Goal: Information Seeking & Learning: Learn about a topic

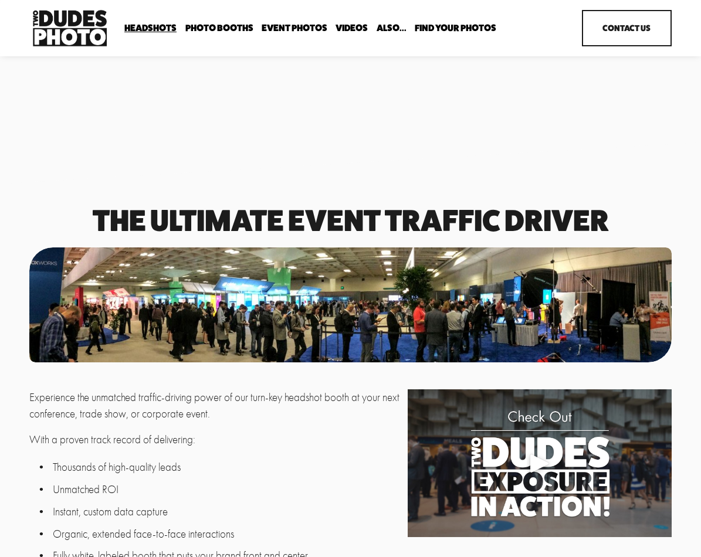
click at [0, 0] on span "In Your Office" at bounding box center [0, 0] width 0 height 0
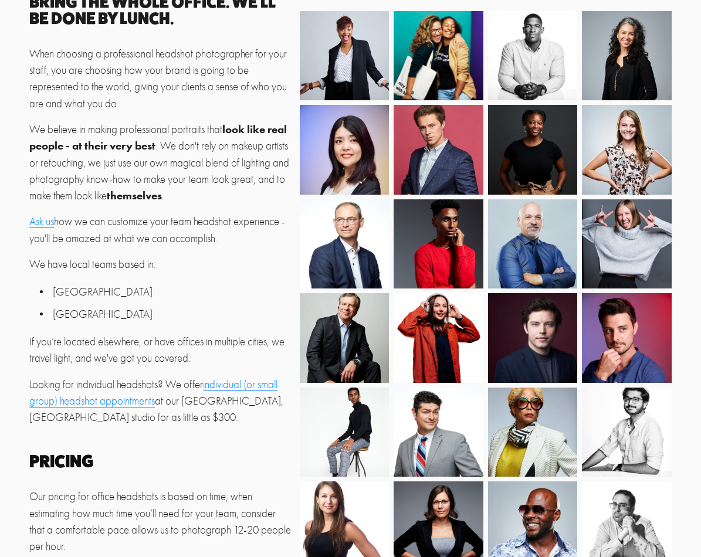
scroll to position [249, 0]
click at [290, 298] on ul "[GEOGRAPHIC_DATA] [GEOGRAPHIC_DATA]" at bounding box center [161, 303] width 264 height 39
click at [291, 295] on p "[GEOGRAPHIC_DATA]" at bounding box center [173, 292] width 240 height 16
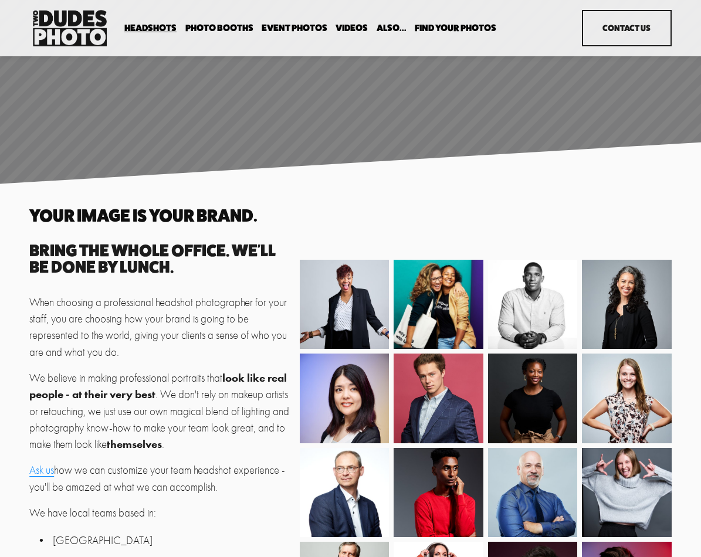
scroll to position [0, 0]
click at [0, 0] on span "Backdrop Options" at bounding box center [0, 0] width 0 height 0
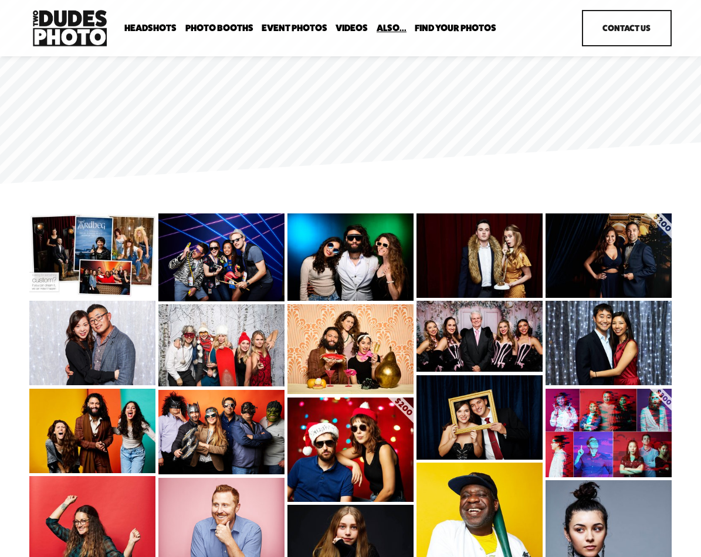
click at [0, 0] on span "Image Retouching" at bounding box center [0, 0] width 0 height 0
click at [0, 0] on span "Portrait Designer" at bounding box center [0, 0] width 0 height 0
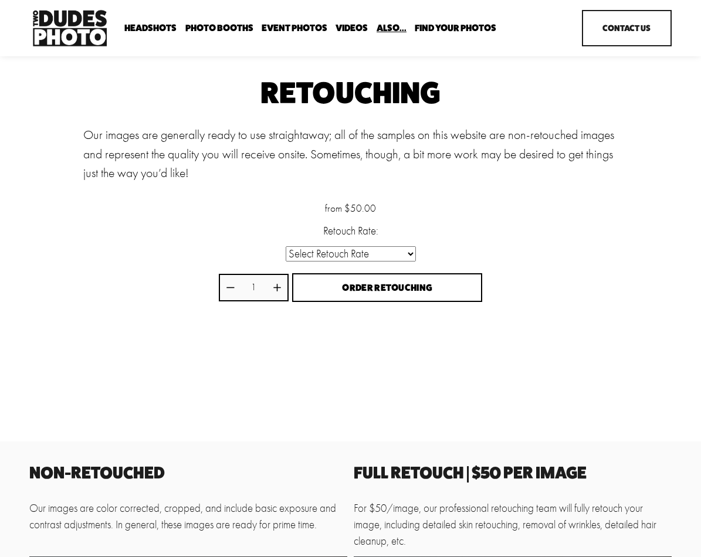
click at [39, 161] on div "Retouching Our images are generally ready to use straightaway; all of the sampl…" at bounding box center [350, 227] width 701 height 297
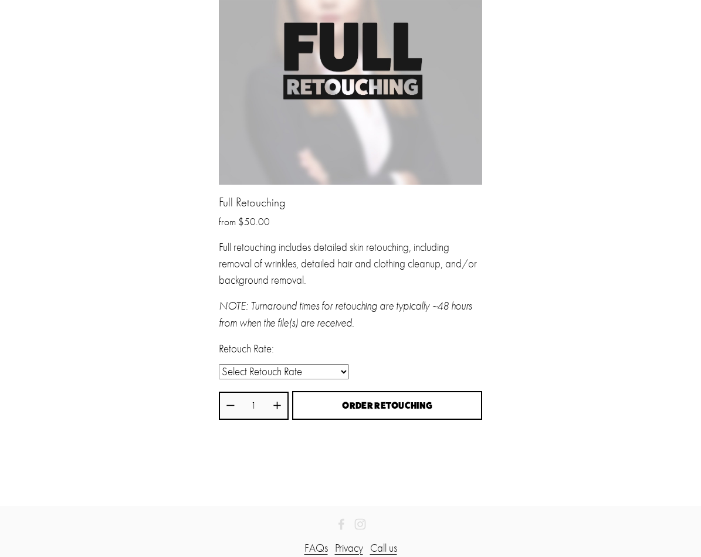
scroll to position [1444, 0]
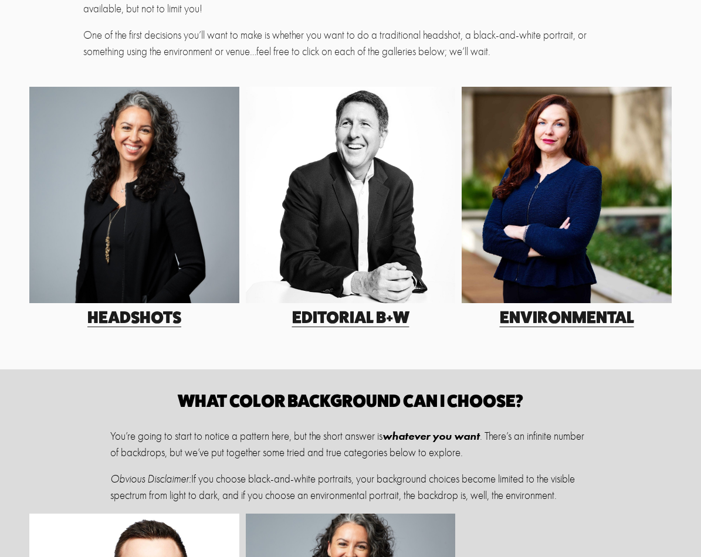
scroll to position [263, 0]
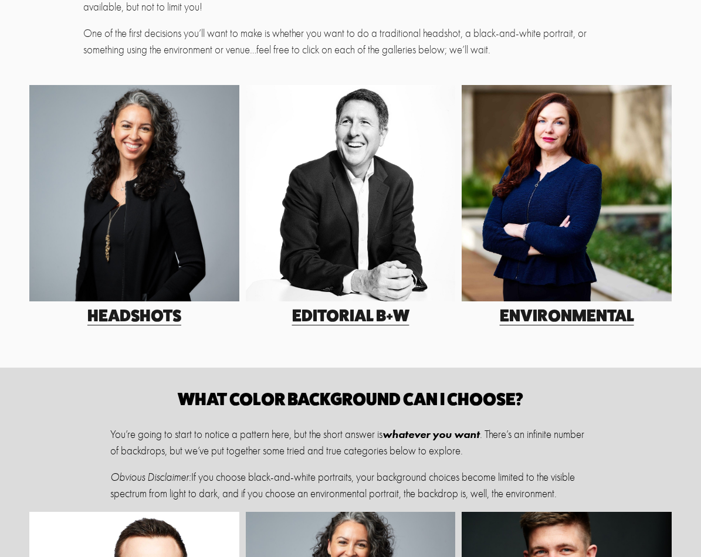
click at [100, 231] on div at bounding box center [134, 193] width 210 height 216
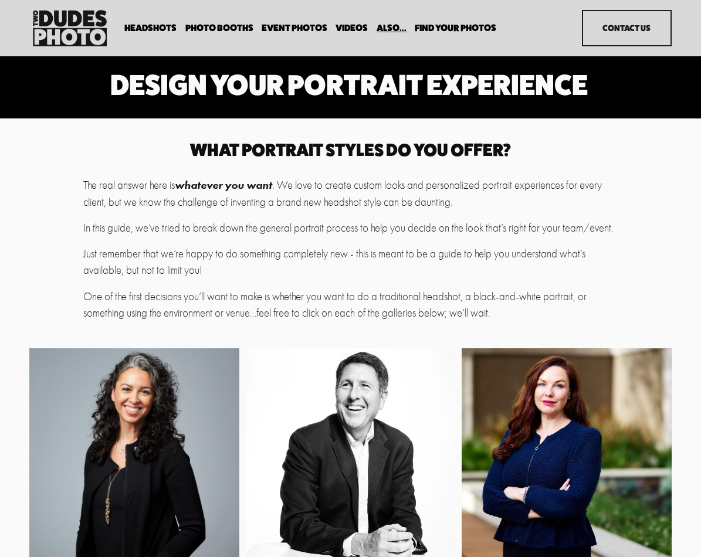
scroll to position [0, 0]
click at [0, 0] on span "Expo Headshots" at bounding box center [0, 0] width 0 height 0
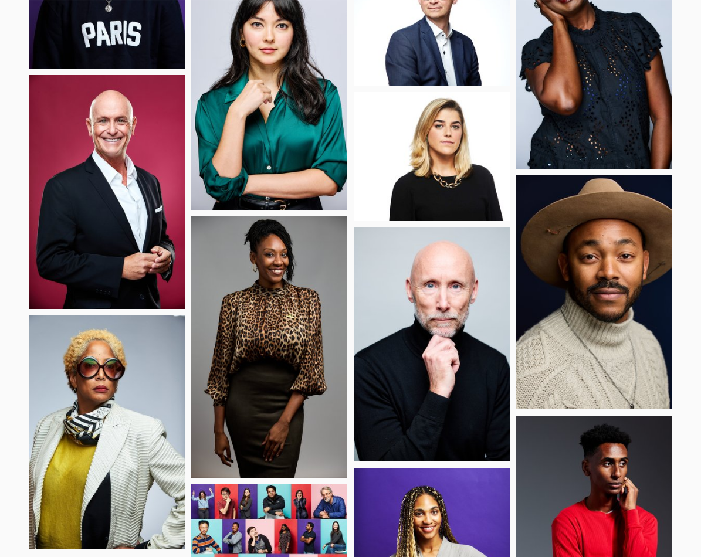
scroll to position [766, 0]
click at [15, 249] on div at bounding box center [350, 271] width 701 height 1585
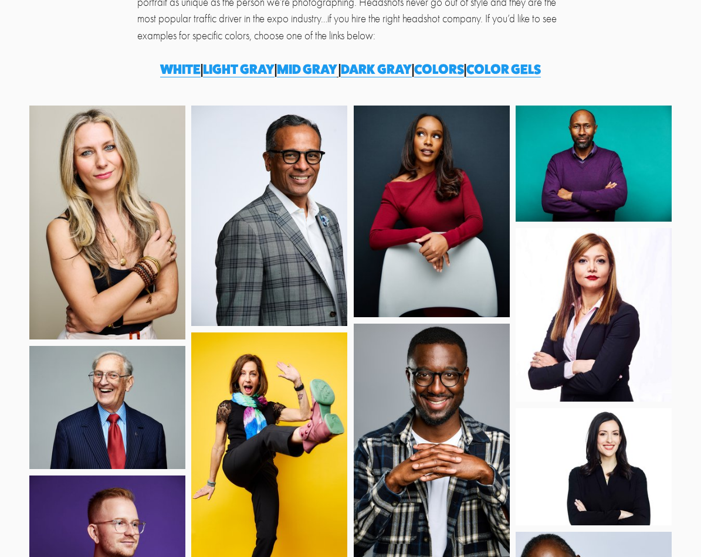
scroll to position [169, 0]
click at [179, 66] on span "white" at bounding box center [180, 69] width 40 height 16
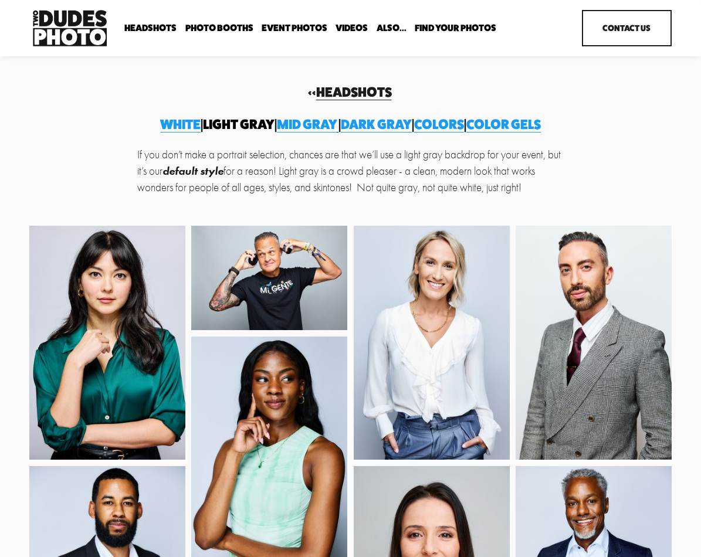
click at [308, 124] on span "MID GRAY" at bounding box center [307, 124] width 60 height 16
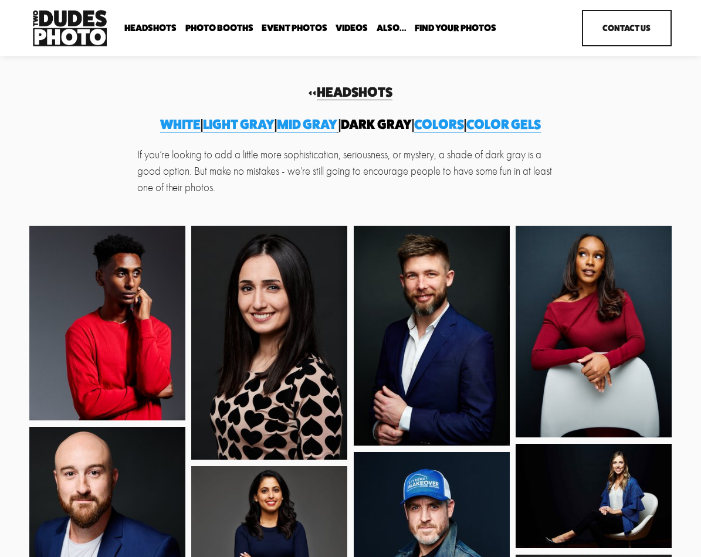
click at [464, 128] on span "Colors" at bounding box center [439, 124] width 50 height 16
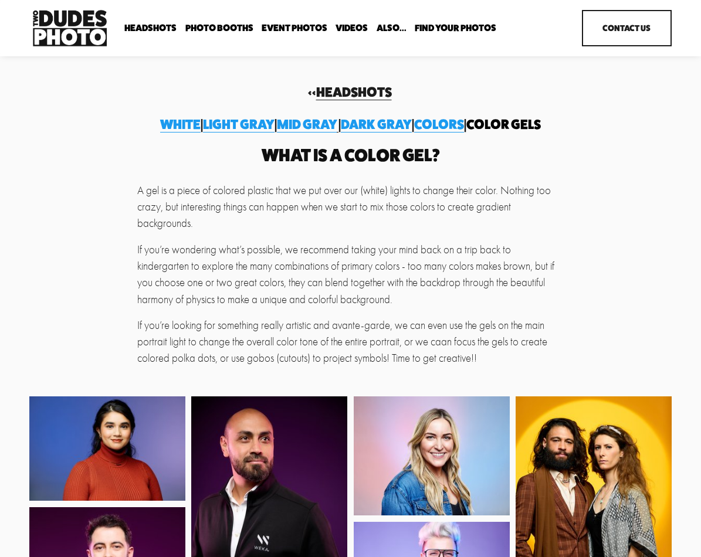
click at [343, 91] on link "Headshots" at bounding box center [354, 92] width 76 height 16
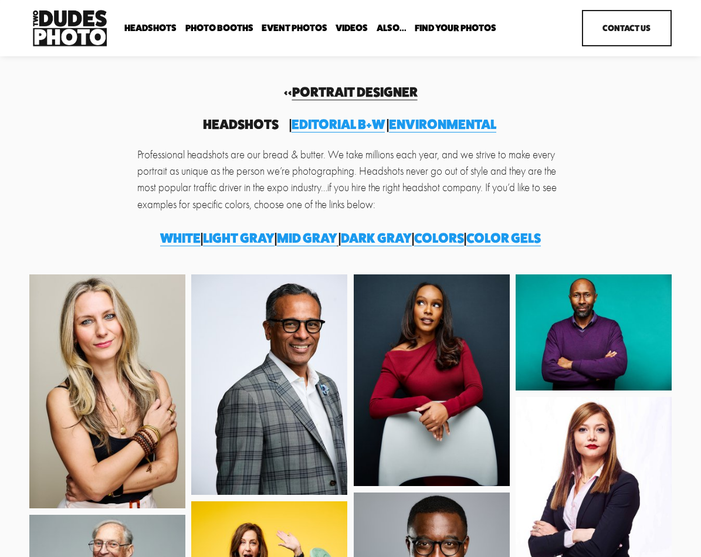
click at [289, 30] on link "Event Photos" at bounding box center [294, 28] width 66 height 11
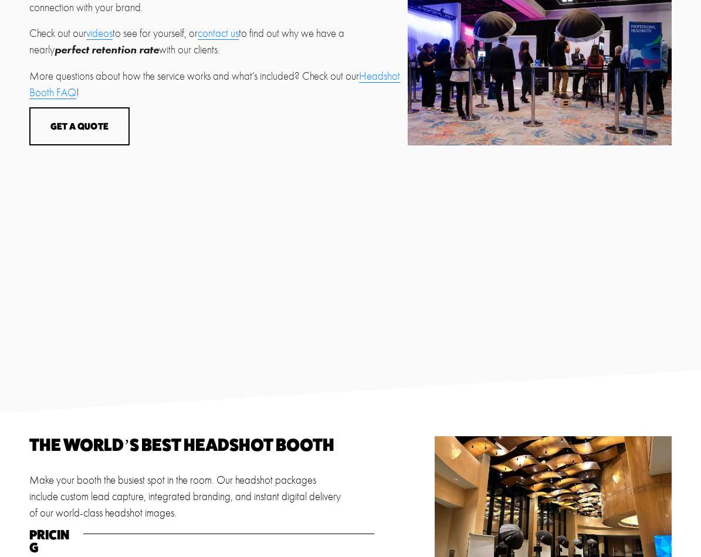
scroll to position [560, 0]
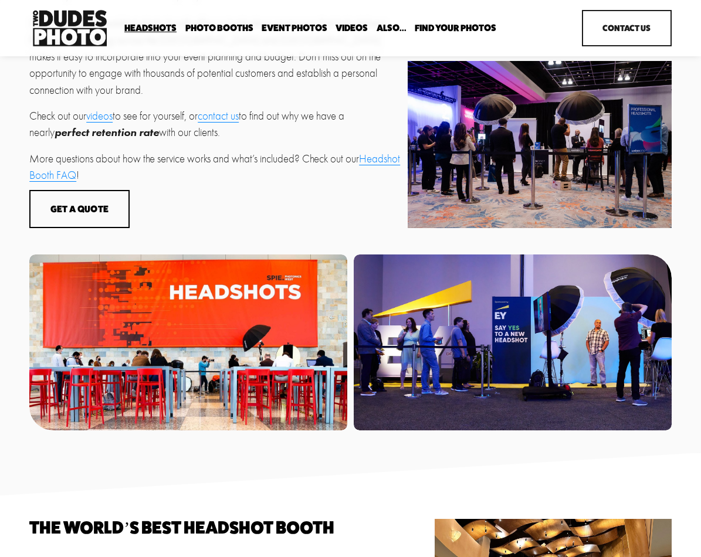
click at [107, 110] on link "videos" at bounding box center [99, 116] width 26 height 13
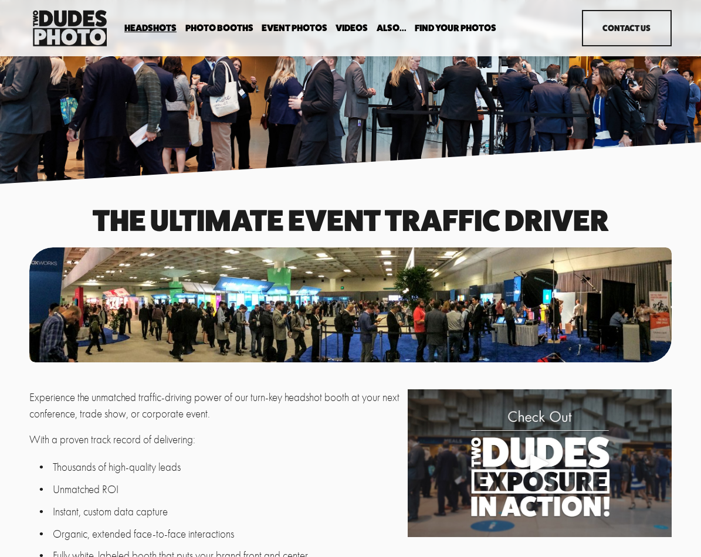
scroll to position [0, 0]
click at [0, 0] on span "Bespoke Booth" at bounding box center [0, 0] width 0 height 0
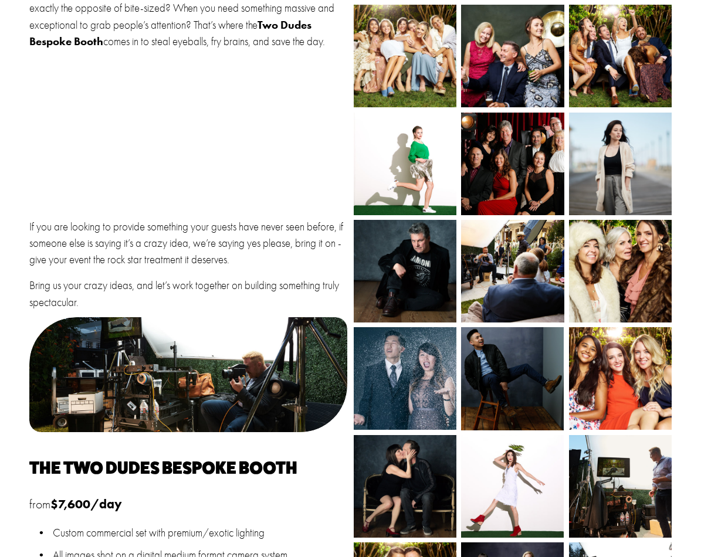
scroll to position [417, 0]
click at [169, 1] on p "But what happens when you have an event that calls for something that’s exactly…" at bounding box center [188, 17] width 318 height 66
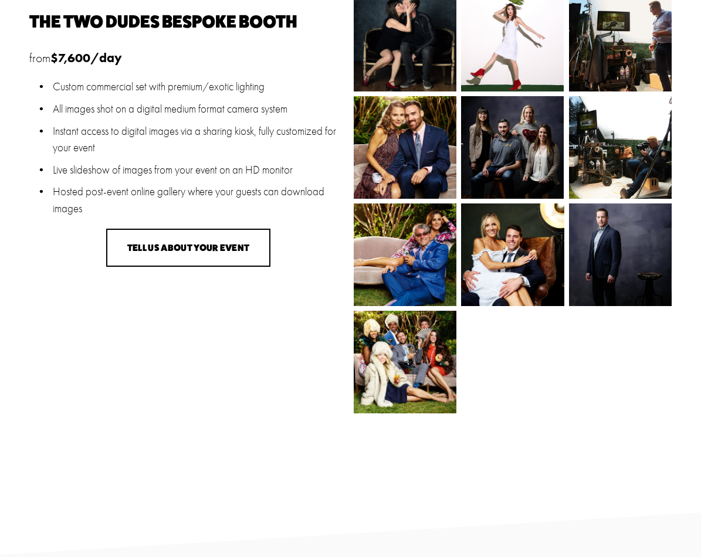
scroll to position [863, 0]
click at [329, 229] on div "TELL US ABOUT YOUR EVENT" at bounding box center [188, 248] width 318 height 38
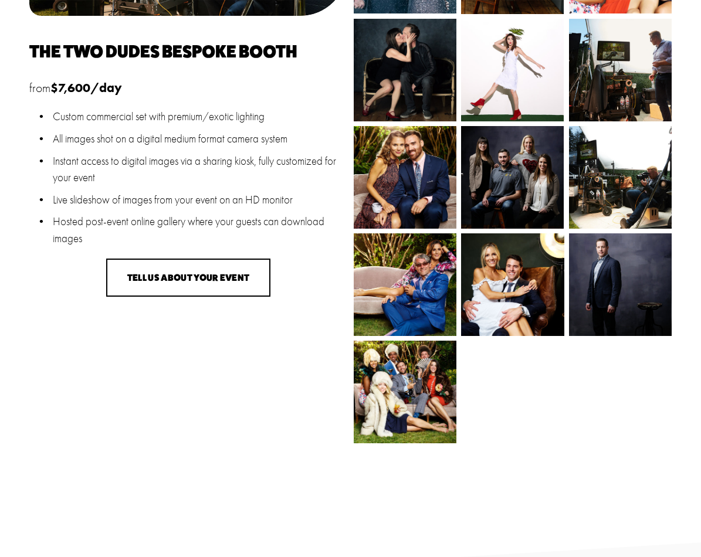
scroll to position [823, 0]
